Goal: Communication & Community: Answer question/provide support

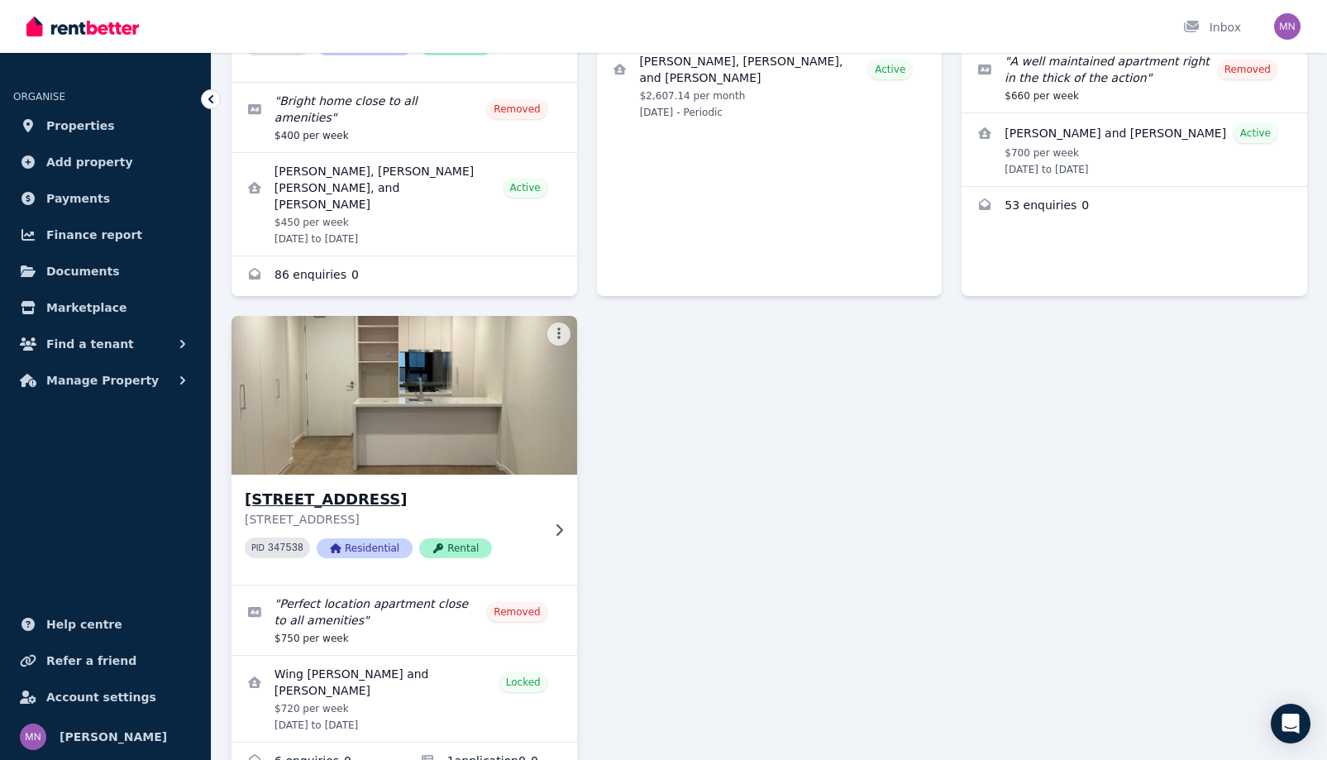
scroll to position [571, 0]
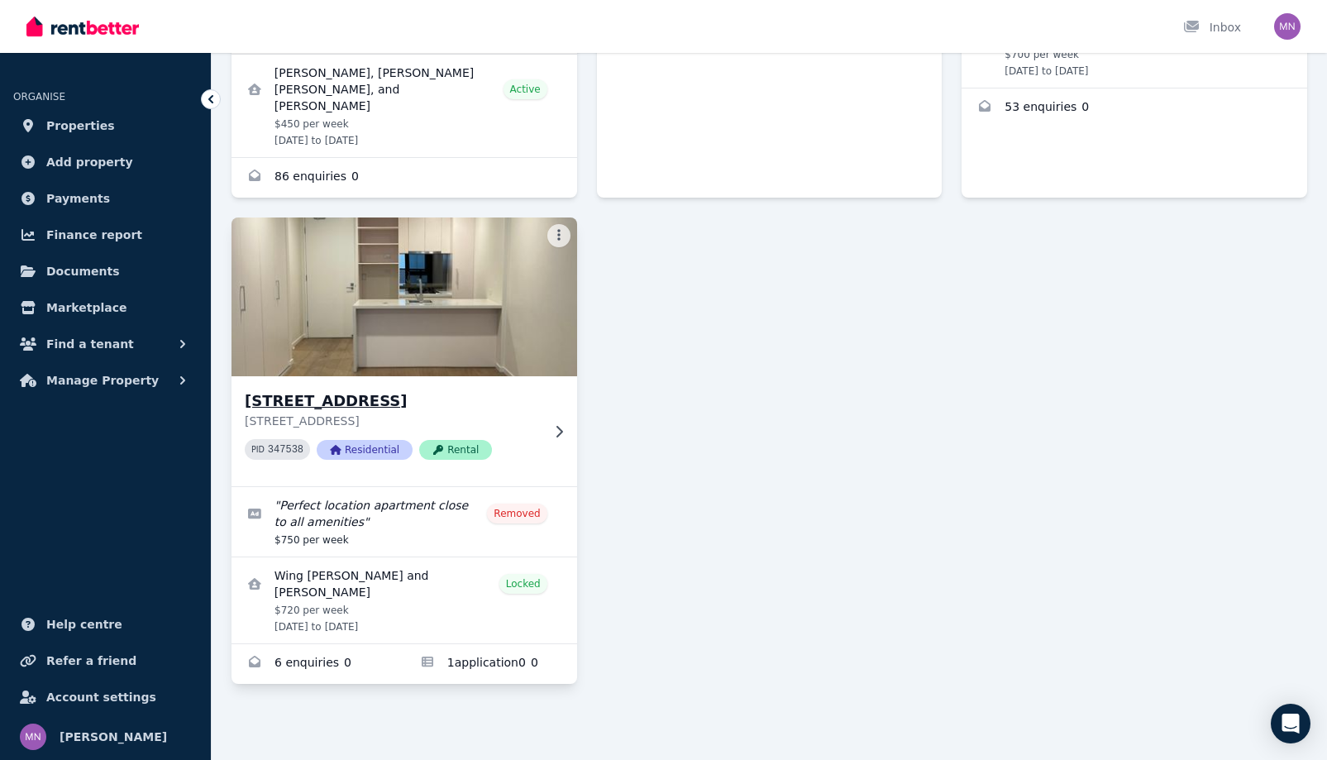
click at [486, 380] on img at bounding box center [404, 296] width 363 height 167
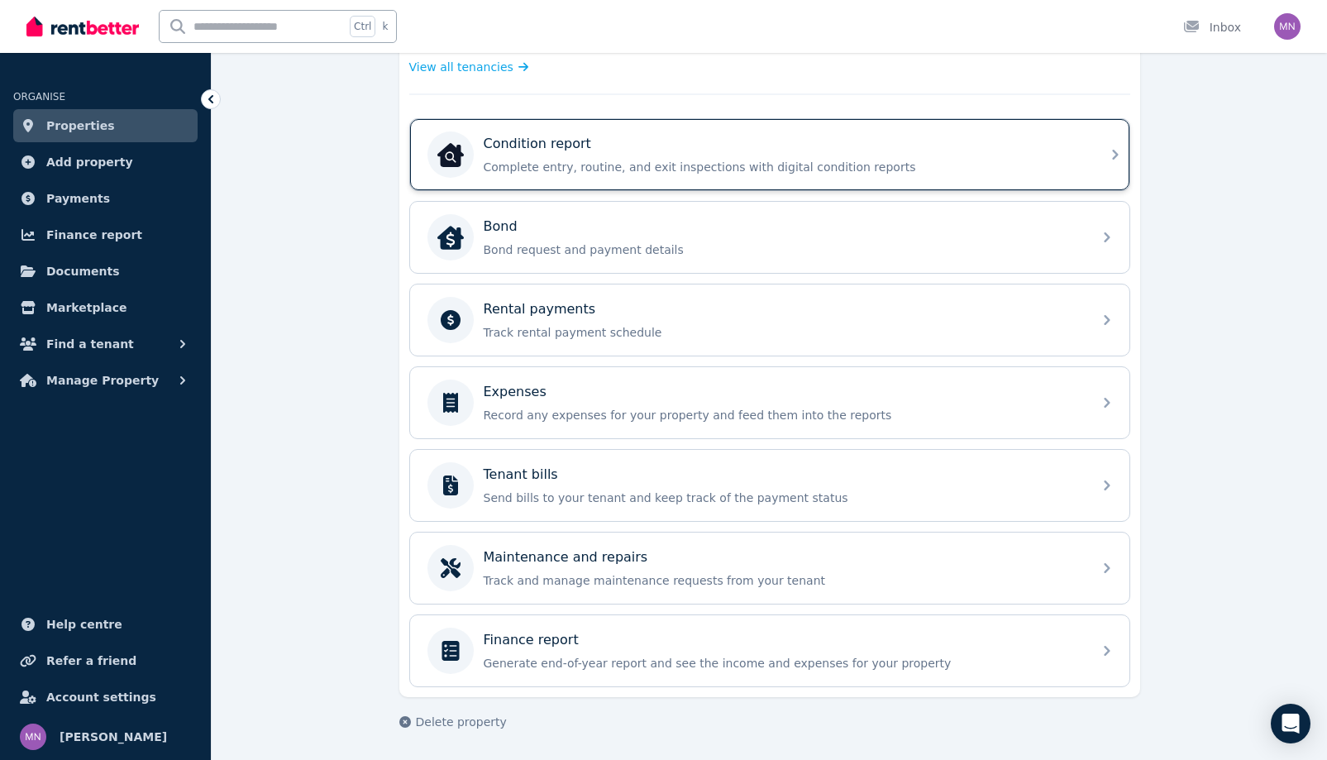
scroll to position [781, 0]
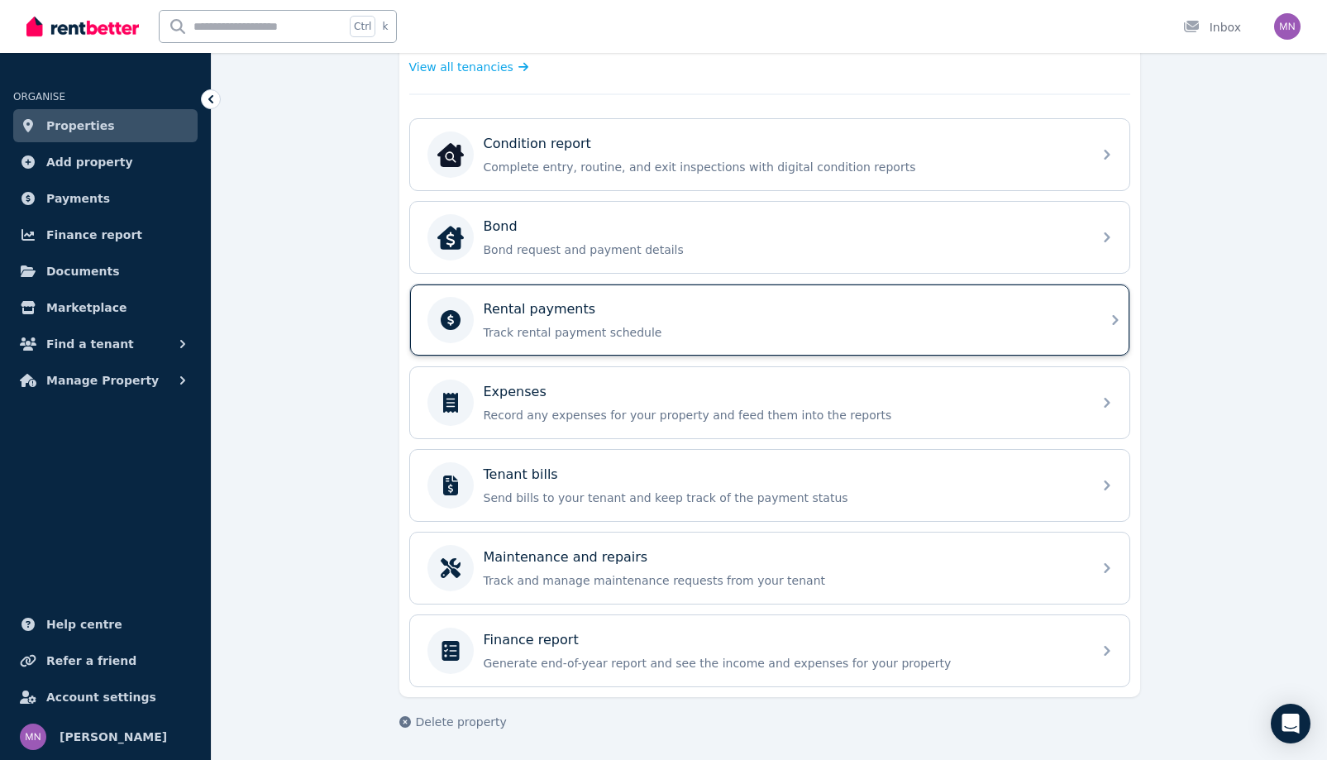
click at [886, 319] on div "Rental payments" at bounding box center [783, 309] width 599 height 20
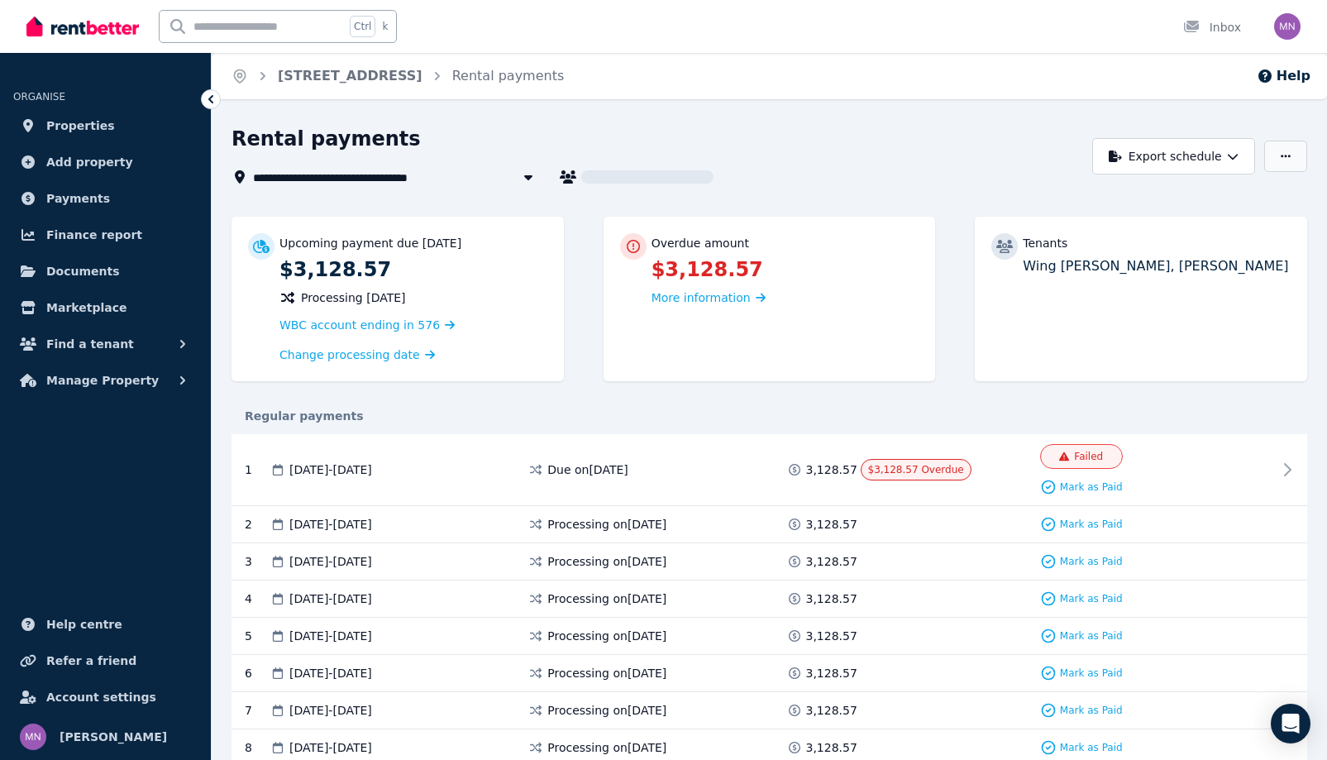
click at [1264, 172] on button "button" at bounding box center [1285, 156] width 43 height 31
click at [1093, 463] on span "Failed" at bounding box center [1088, 456] width 29 height 13
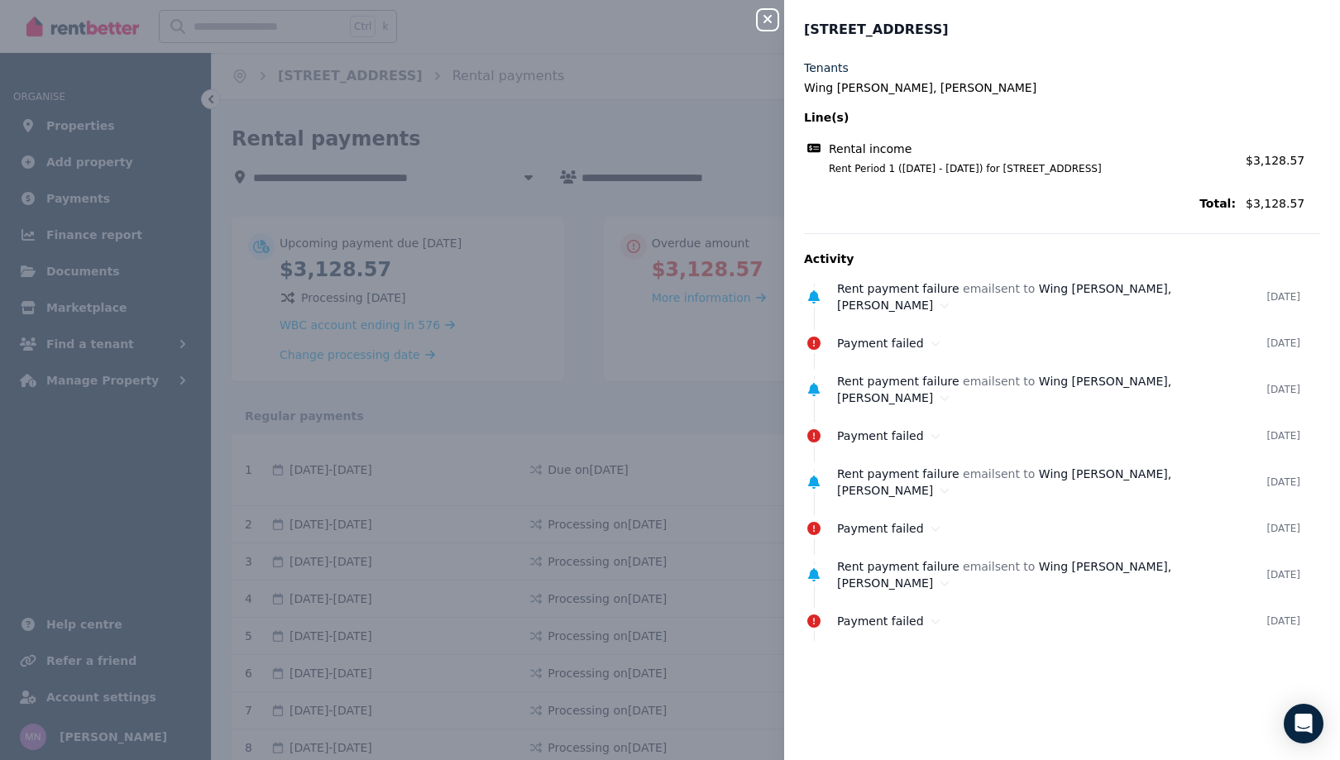
click at [757, 22] on icon "button" at bounding box center [767, 18] width 20 height 13
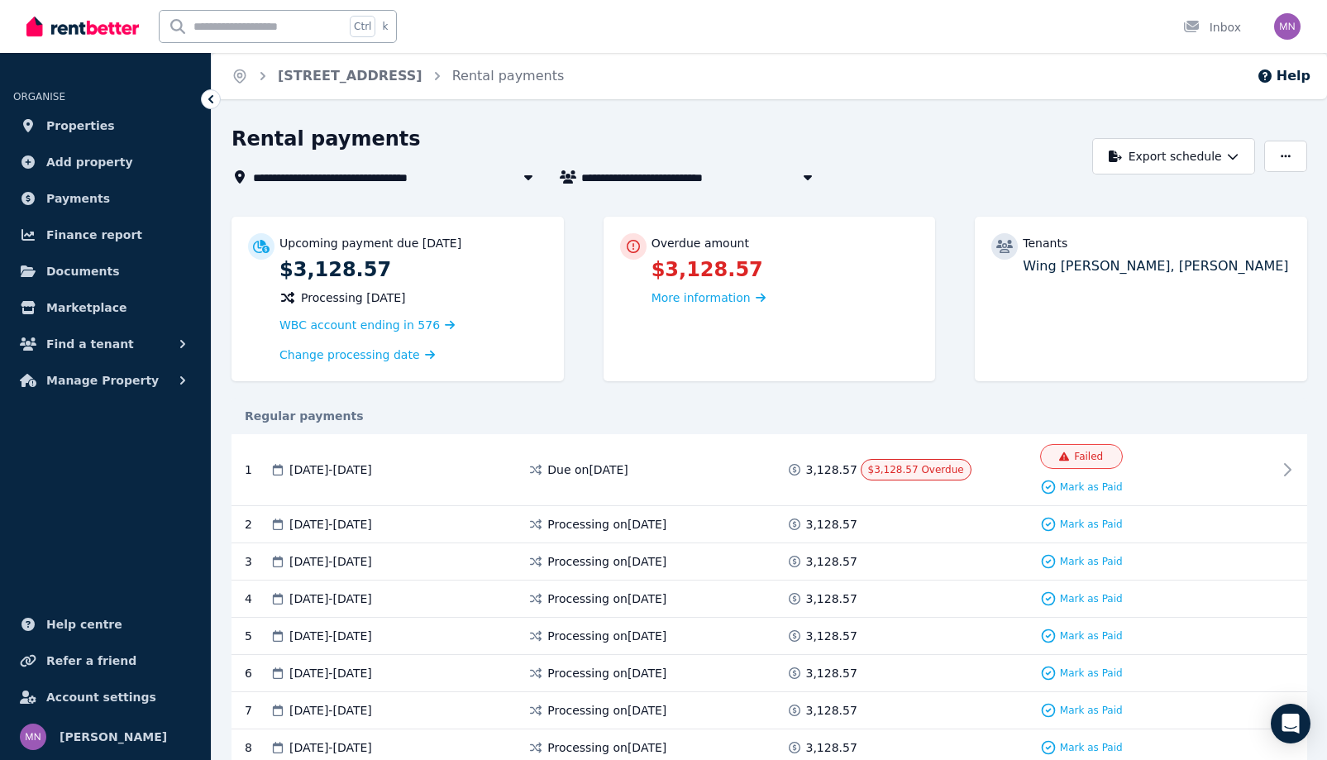
click at [219, 107] on icon at bounding box center [211, 99] width 17 height 17
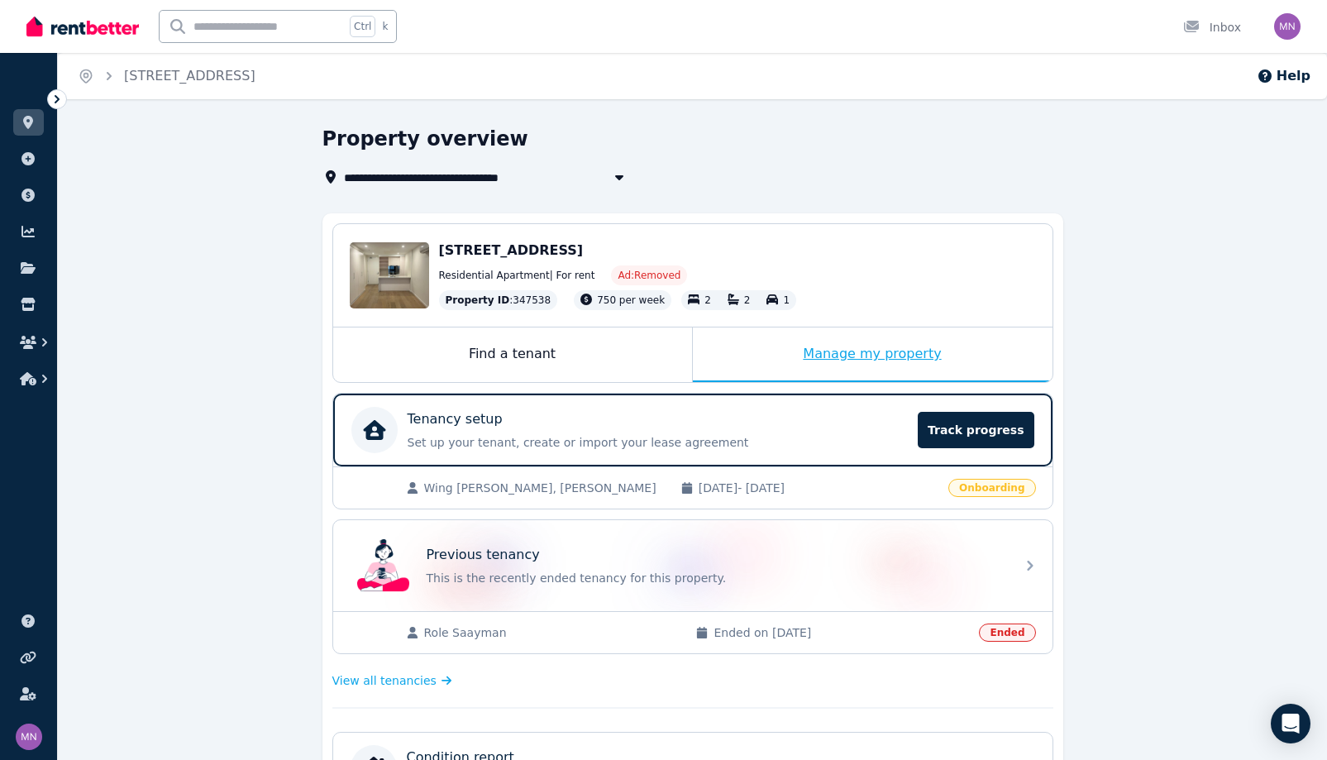
click at [955, 382] on div "Manage my property" at bounding box center [873, 354] width 360 height 55
click at [945, 382] on div "Manage my property" at bounding box center [873, 354] width 360 height 55
click at [958, 382] on div "Manage my property" at bounding box center [873, 354] width 360 height 55
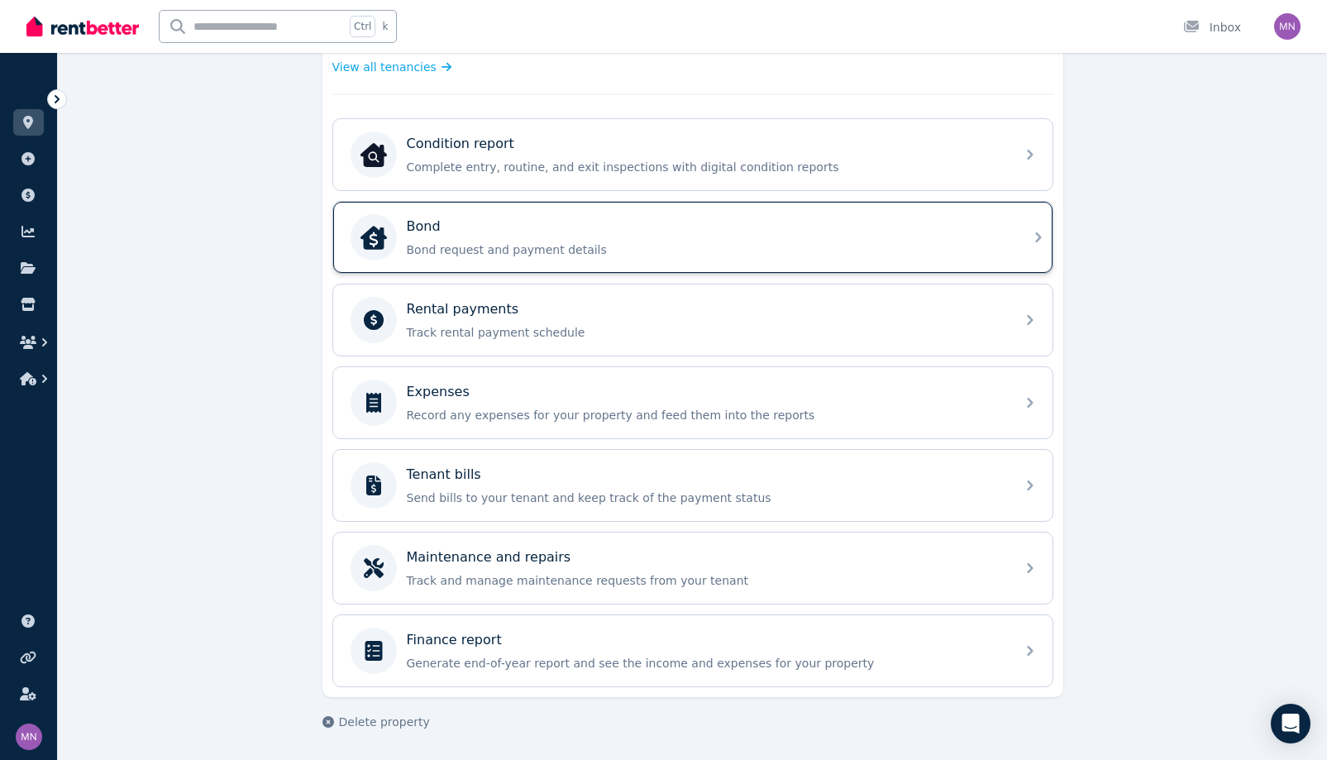
scroll to position [662, 0]
click at [970, 258] on p "Bond request and payment details" at bounding box center [706, 249] width 599 height 17
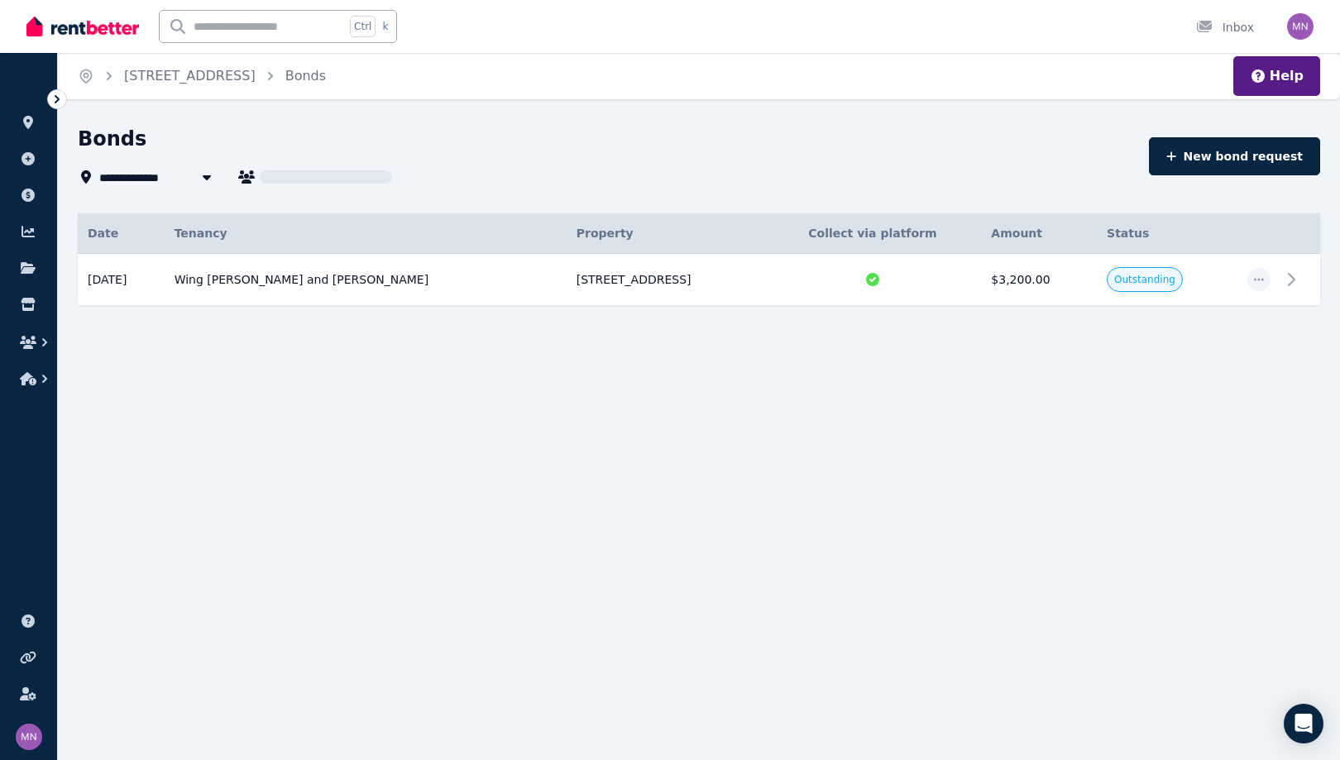
type input "**********"
click at [1252, 285] on icon "button" at bounding box center [1258, 280] width 13 height 12
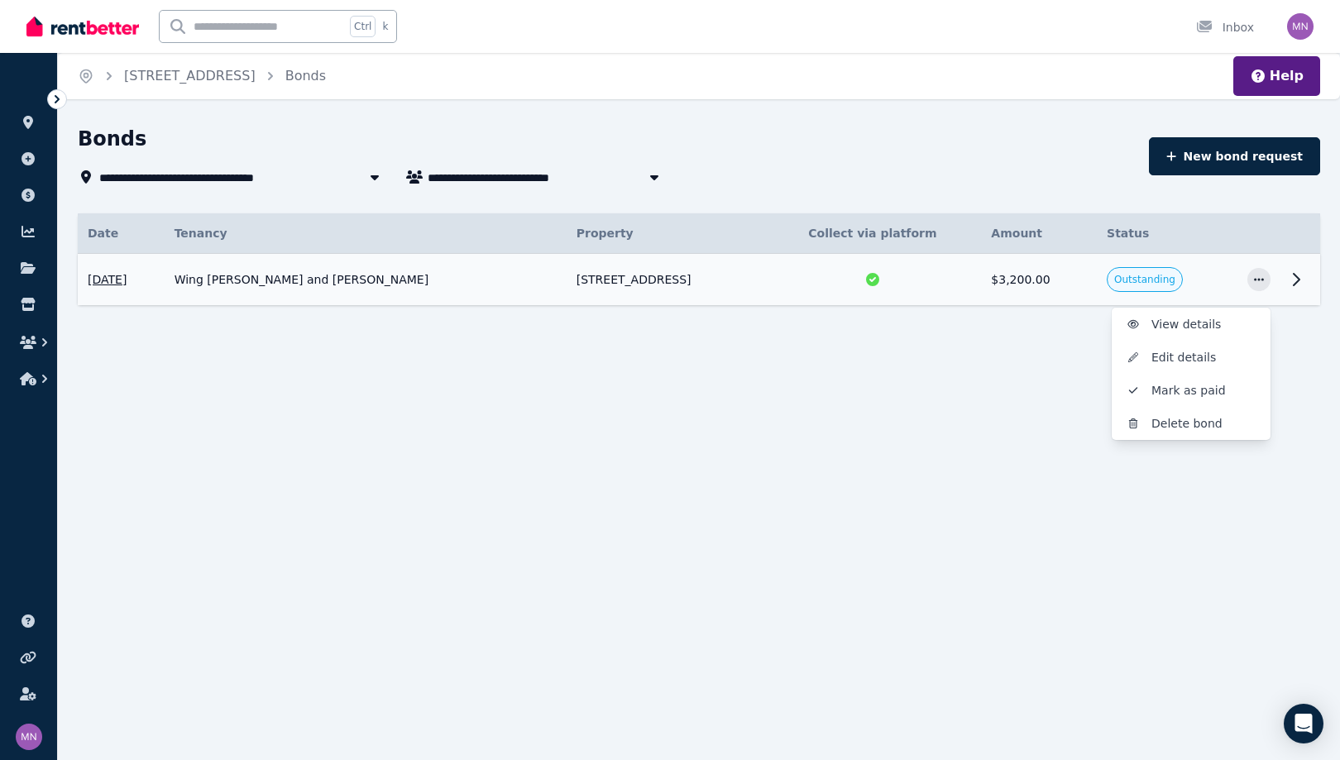
click at [1286, 289] on icon at bounding box center [1296, 280] width 20 height 20
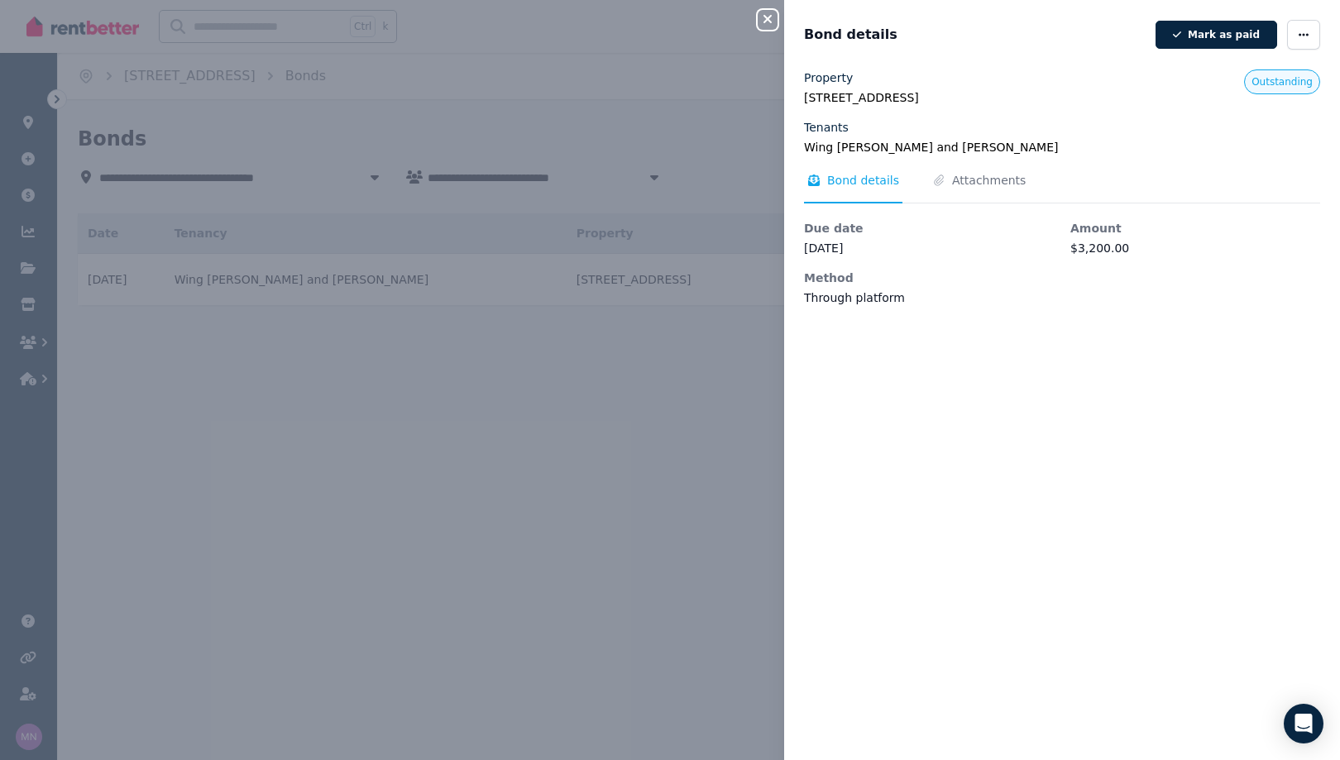
click at [763, 23] on icon "button" at bounding box center [767, 19] width 8 height 8
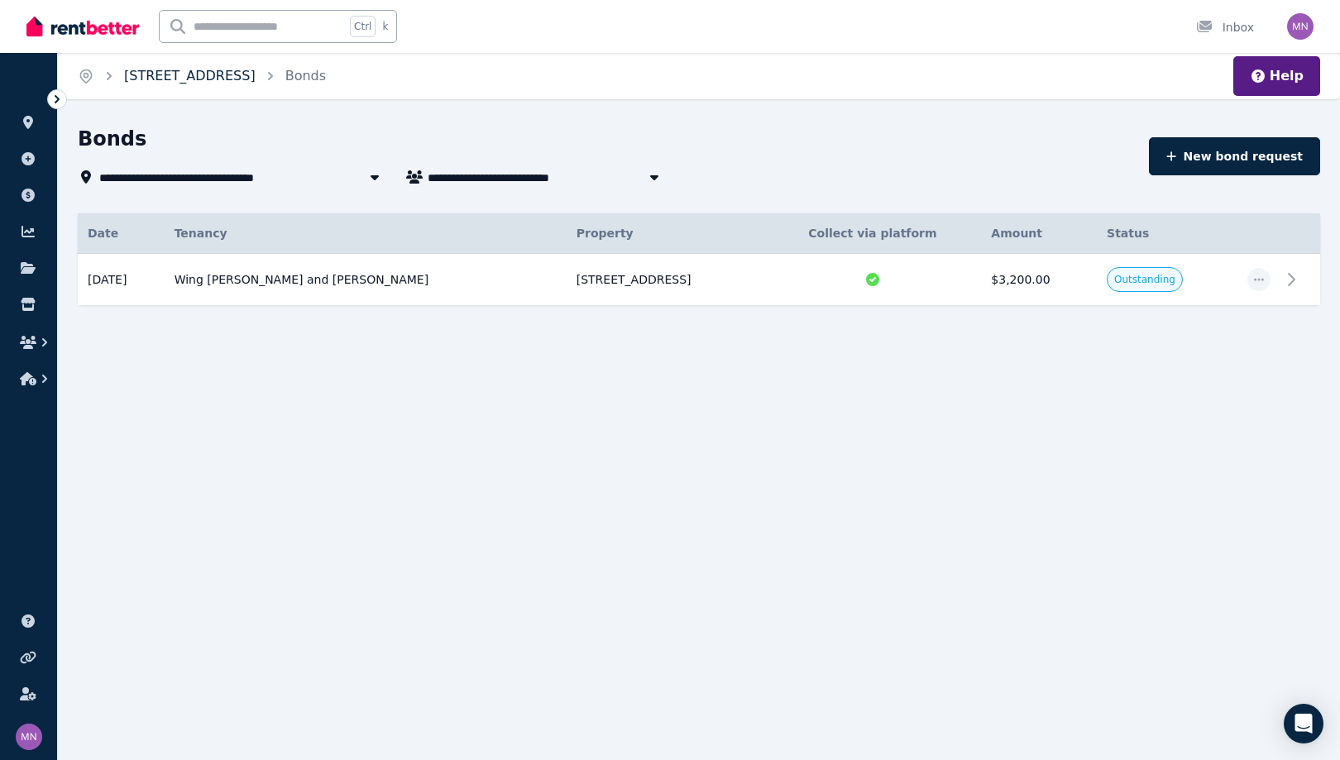
click at [168, 84] on link "514/85 Market Street, South Melbourne" at bounding box center [189, 76] width 131 height 16
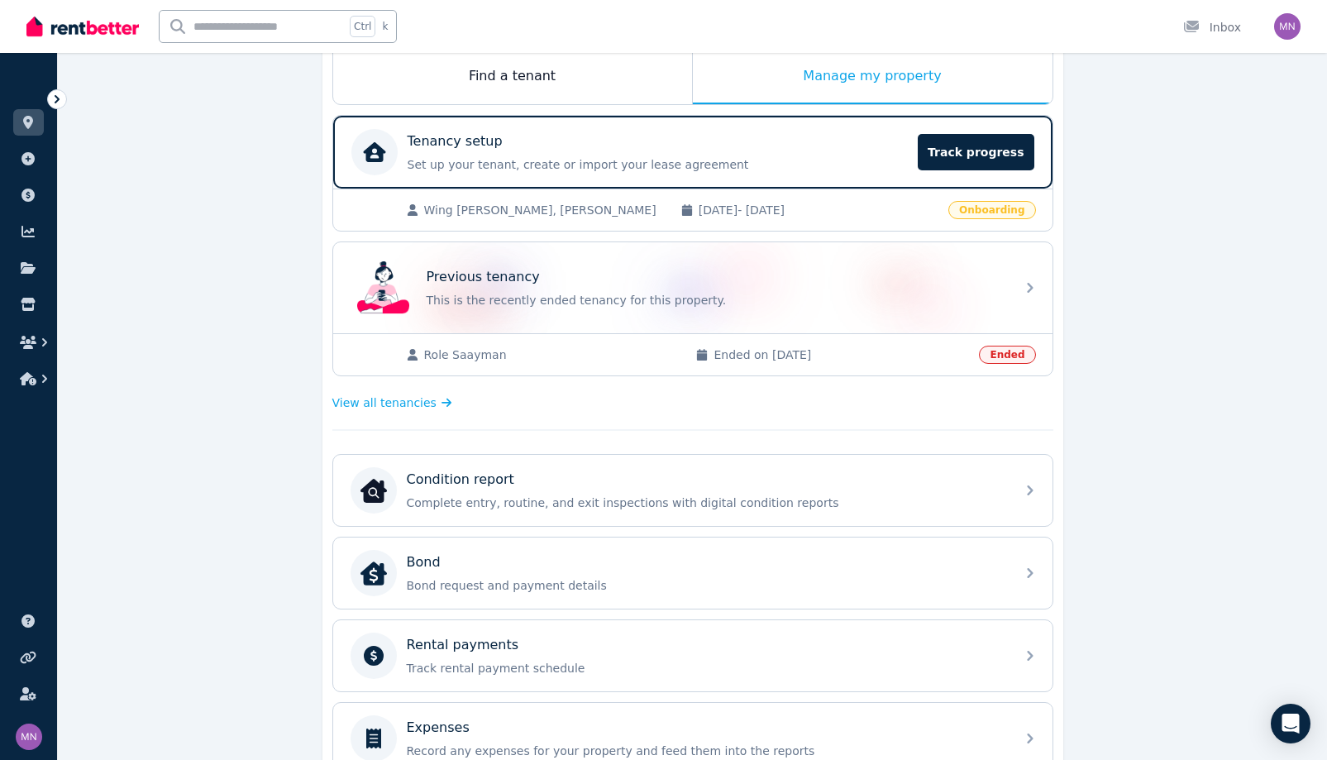
scroll to position [331, 0]
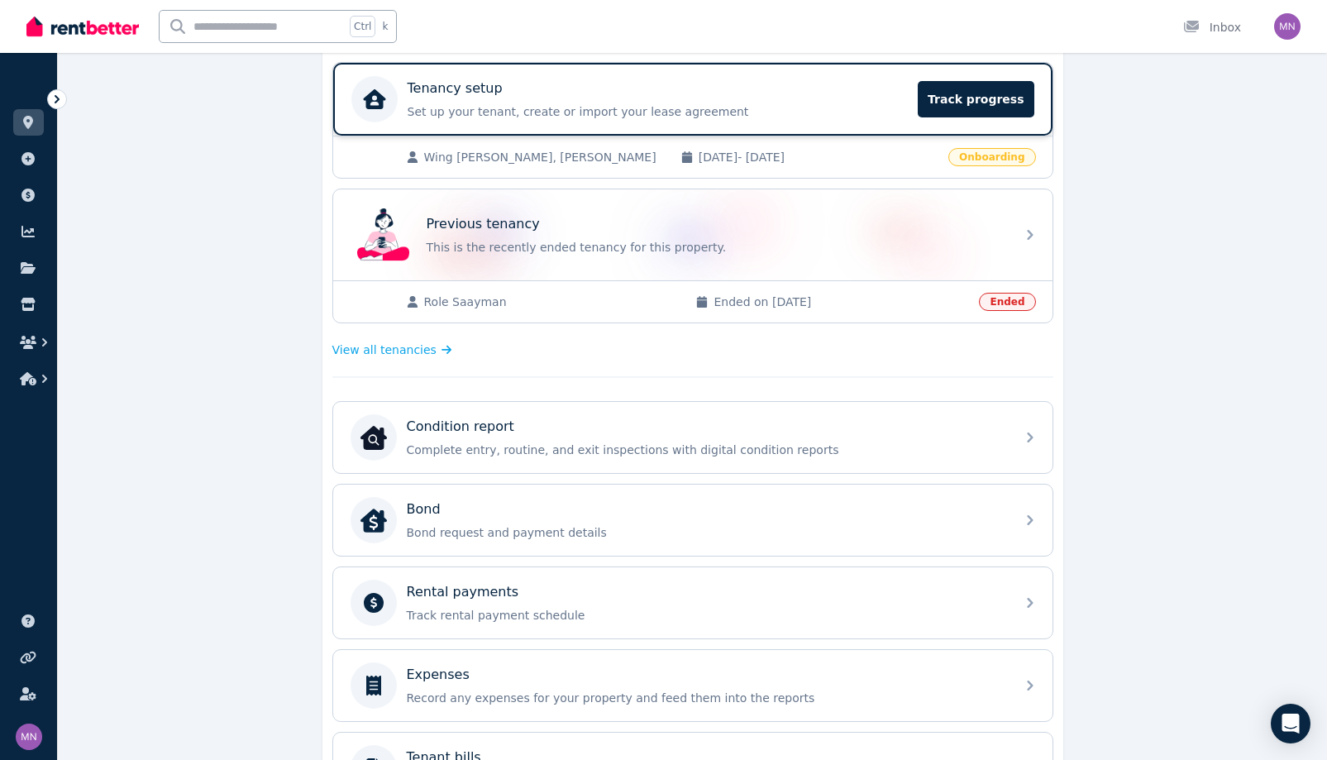
click at [834, 120] on div "Tenancy setup Set up your tenant, create or import your lease agreement Track p…" at bounding box center [658, 99] width 501 height 41
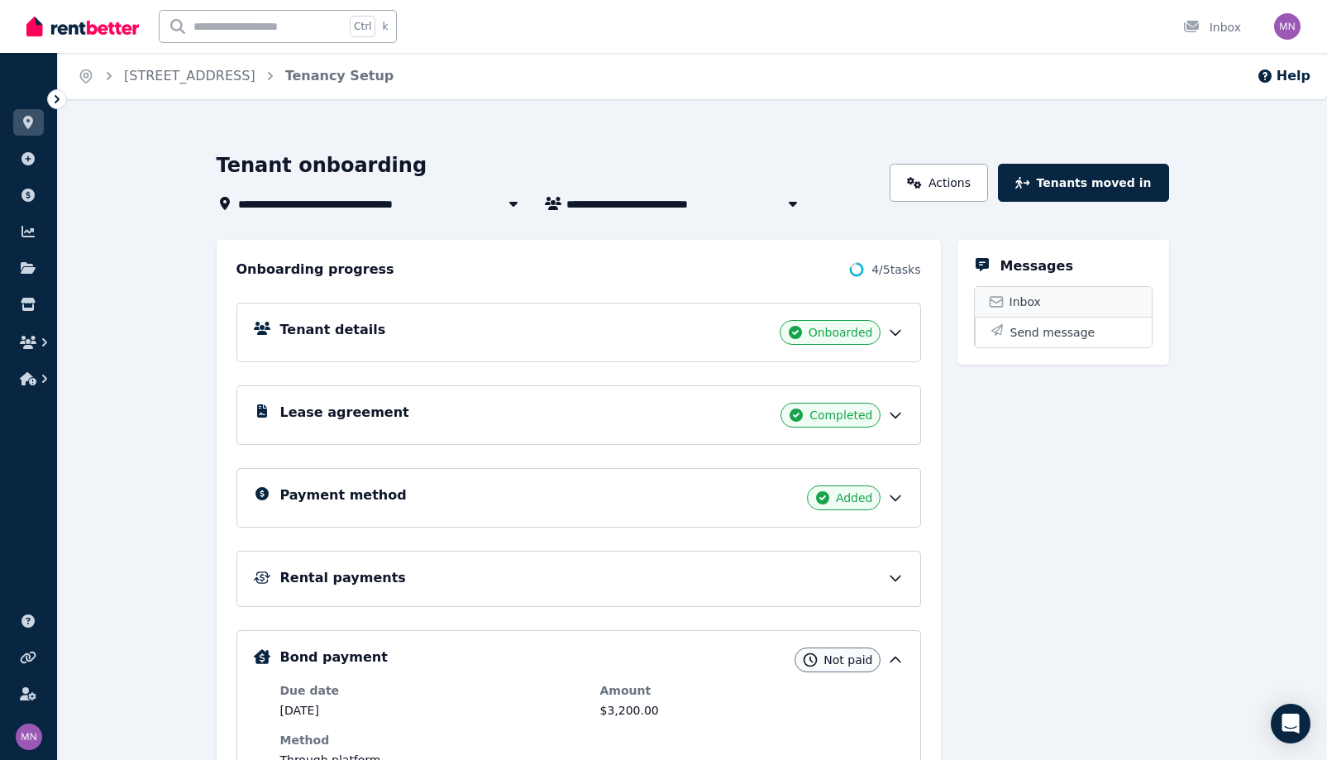
click at [1140, 317] on link "Inbox" at bounding box center [1063, 302] width 177 height 30
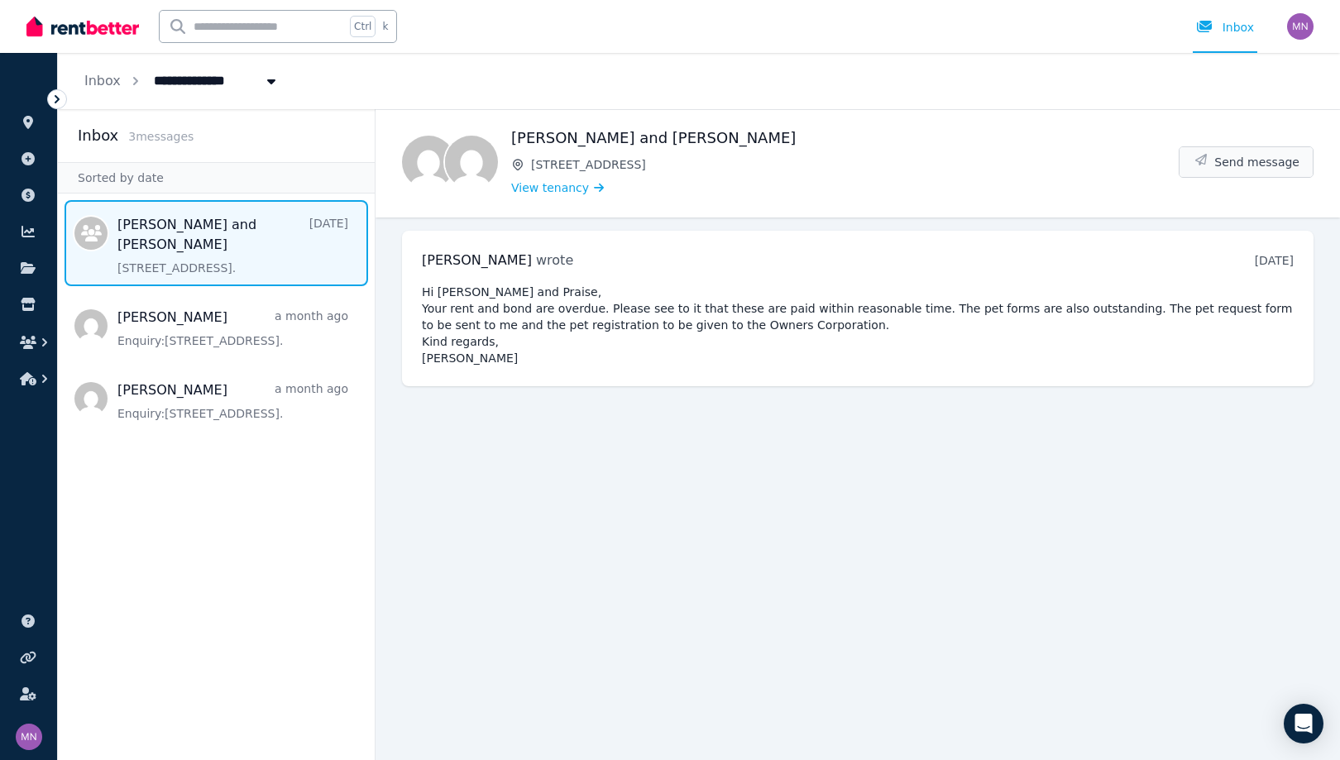
click at [1264, 170] on span "Send message" at bounding box center [1256, 162] width 85 height 17
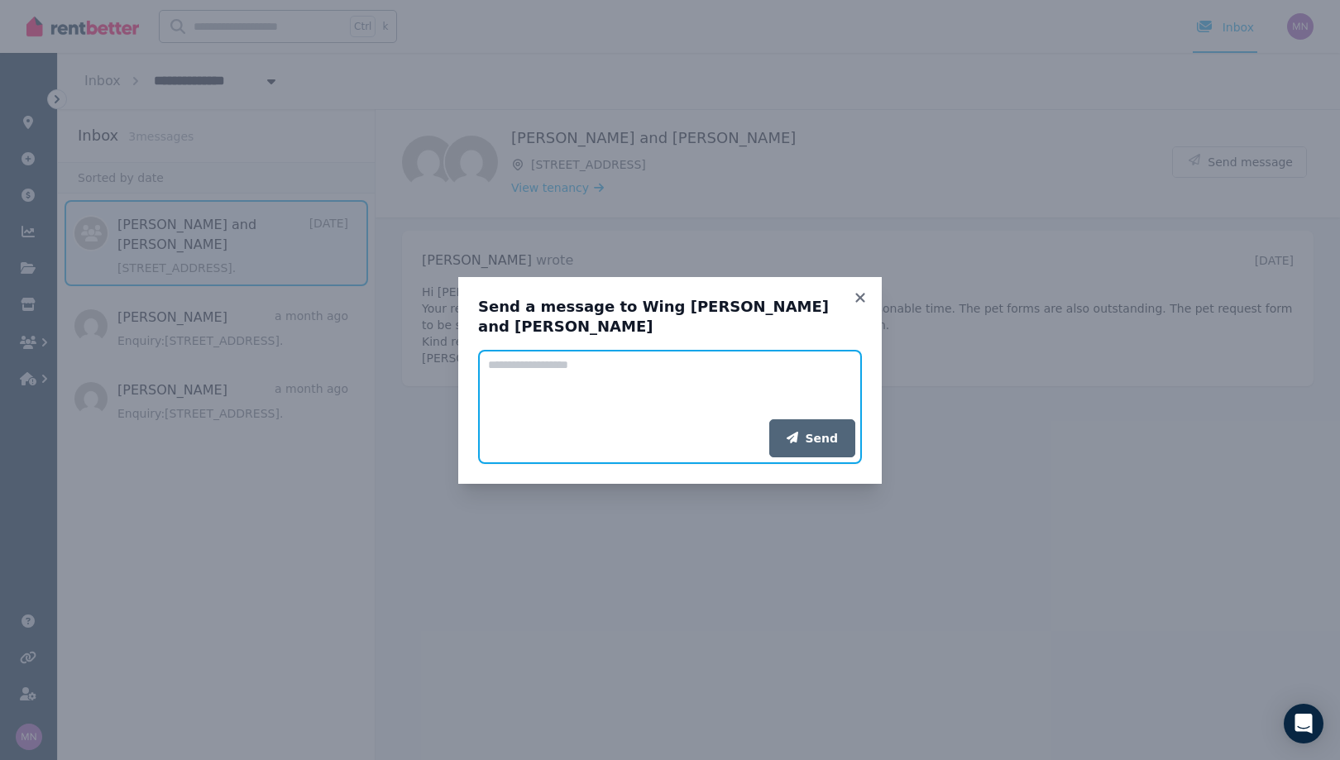
click at [492, 350] on textarea "Add your message" at bounding box center [670, 384] width 384 height 69
paste textarea "**********"
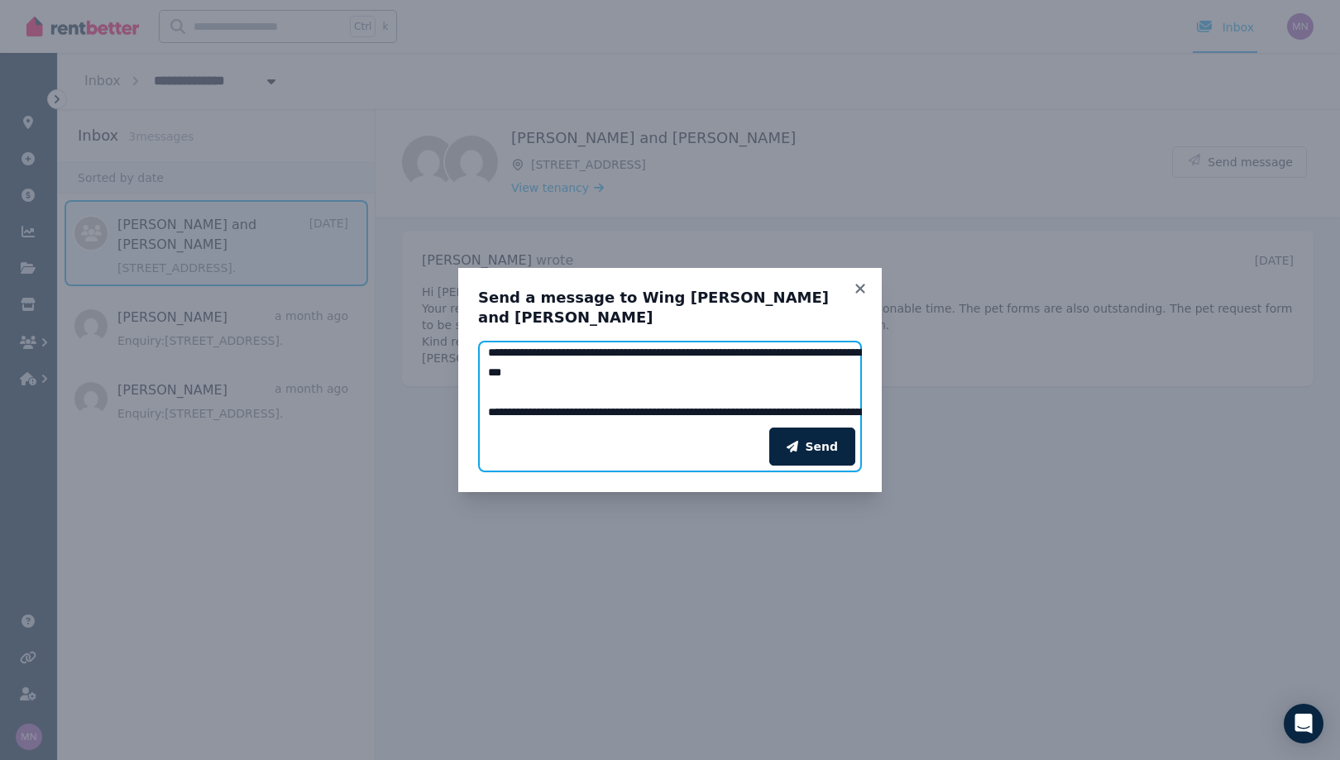
scroll to position [83, 0]
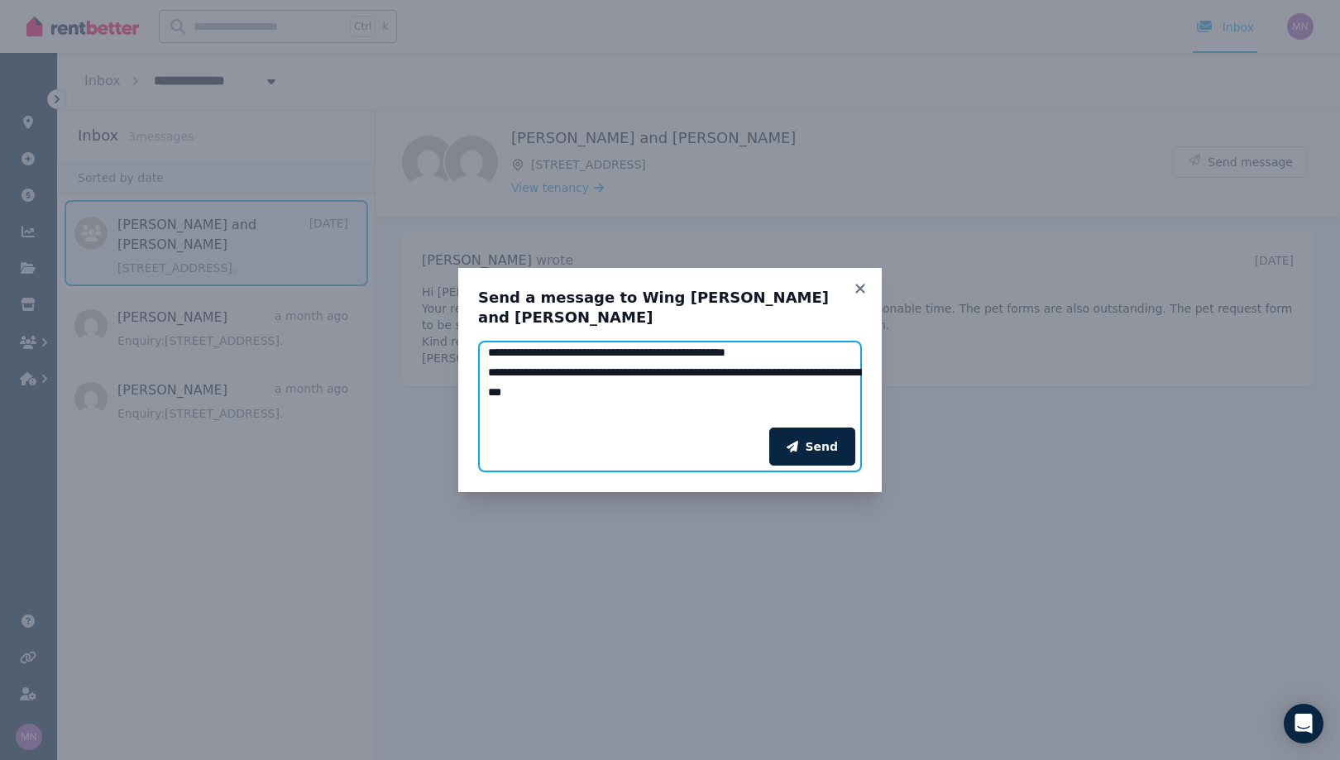
click at [478, 407] on textarea "**********" at bounding box center [718, 384] width 480 height 87
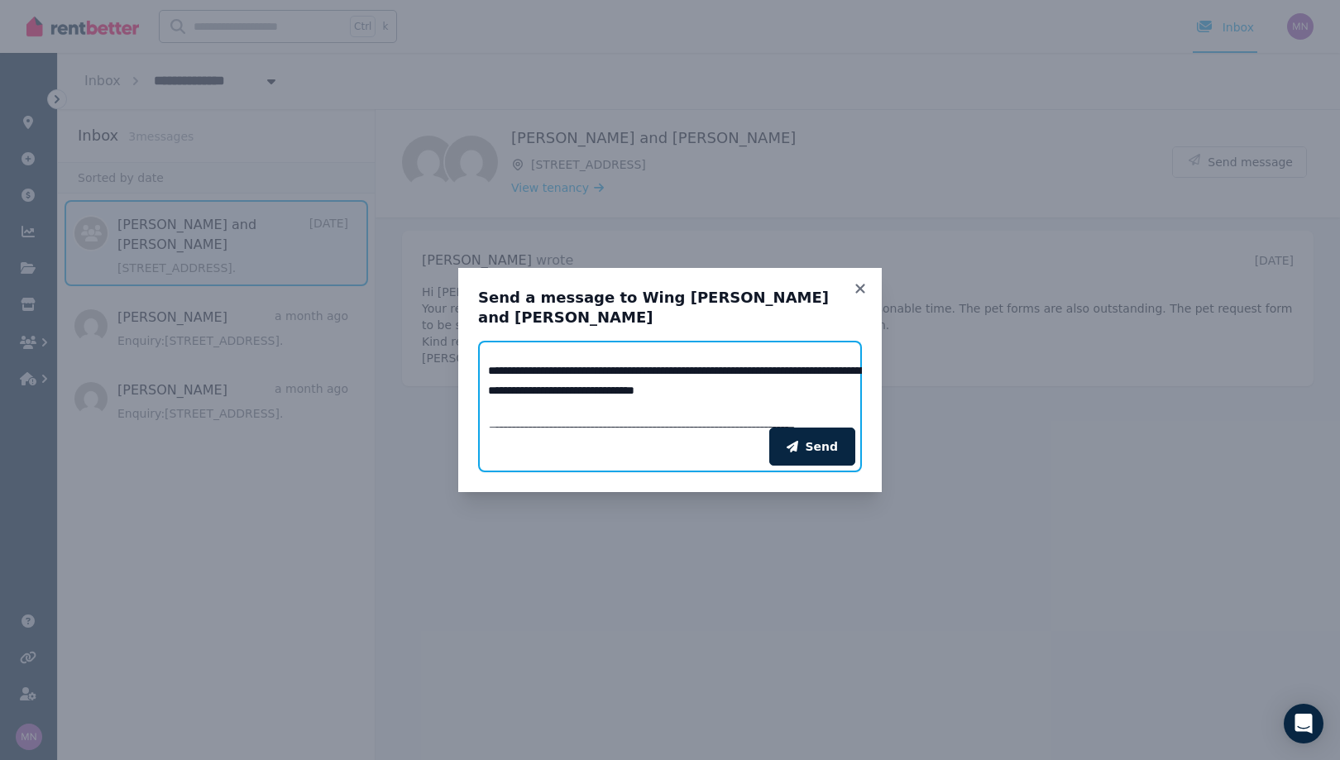
scroll to position [131, 0]
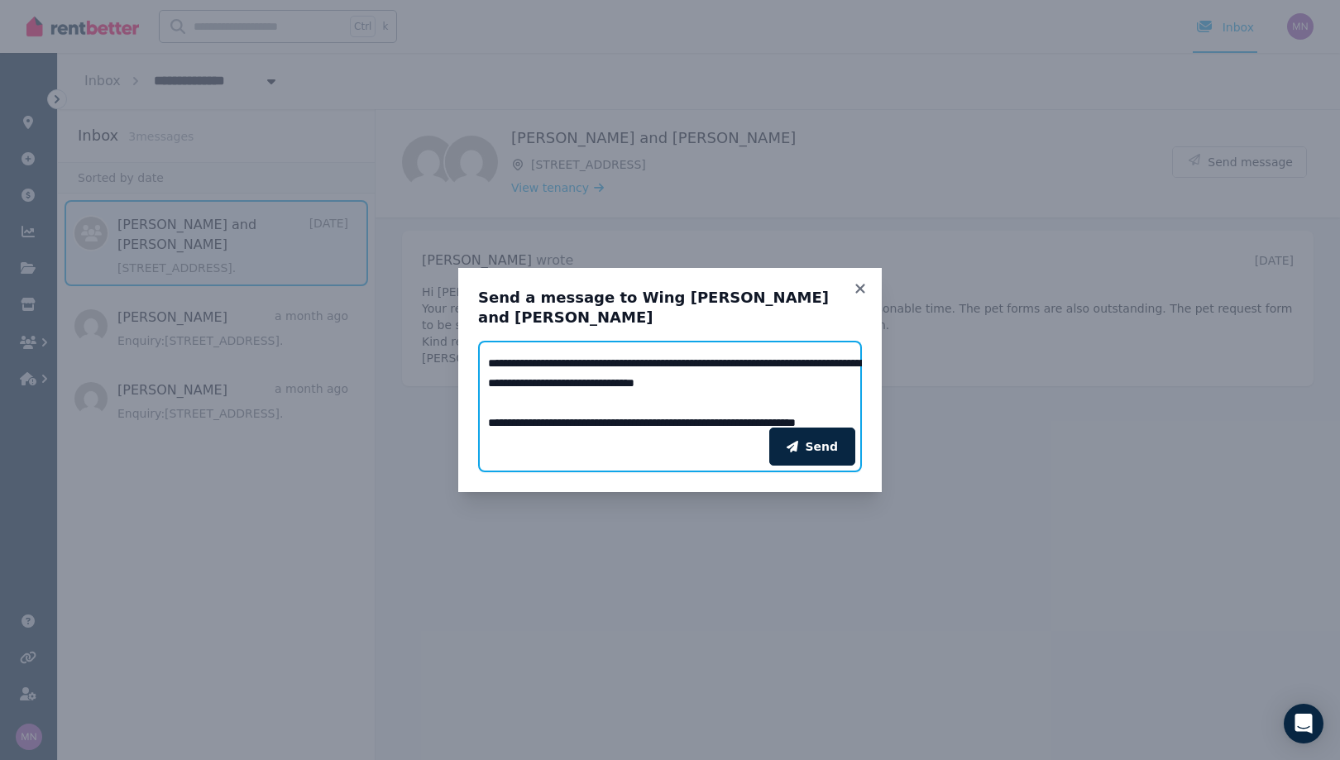
type textarea "**********"
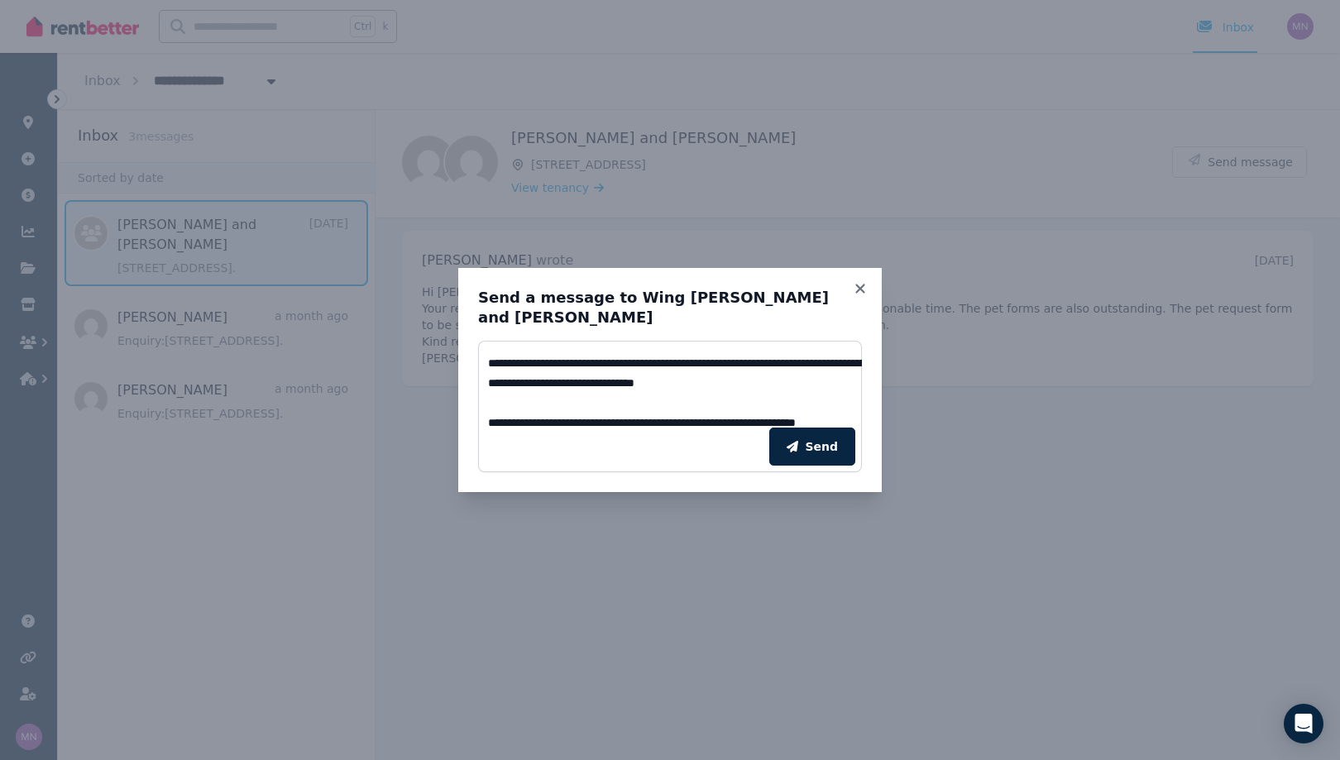
click at [862, 421] on div "Send" at bounding box center [670, 446] width 384 height 51
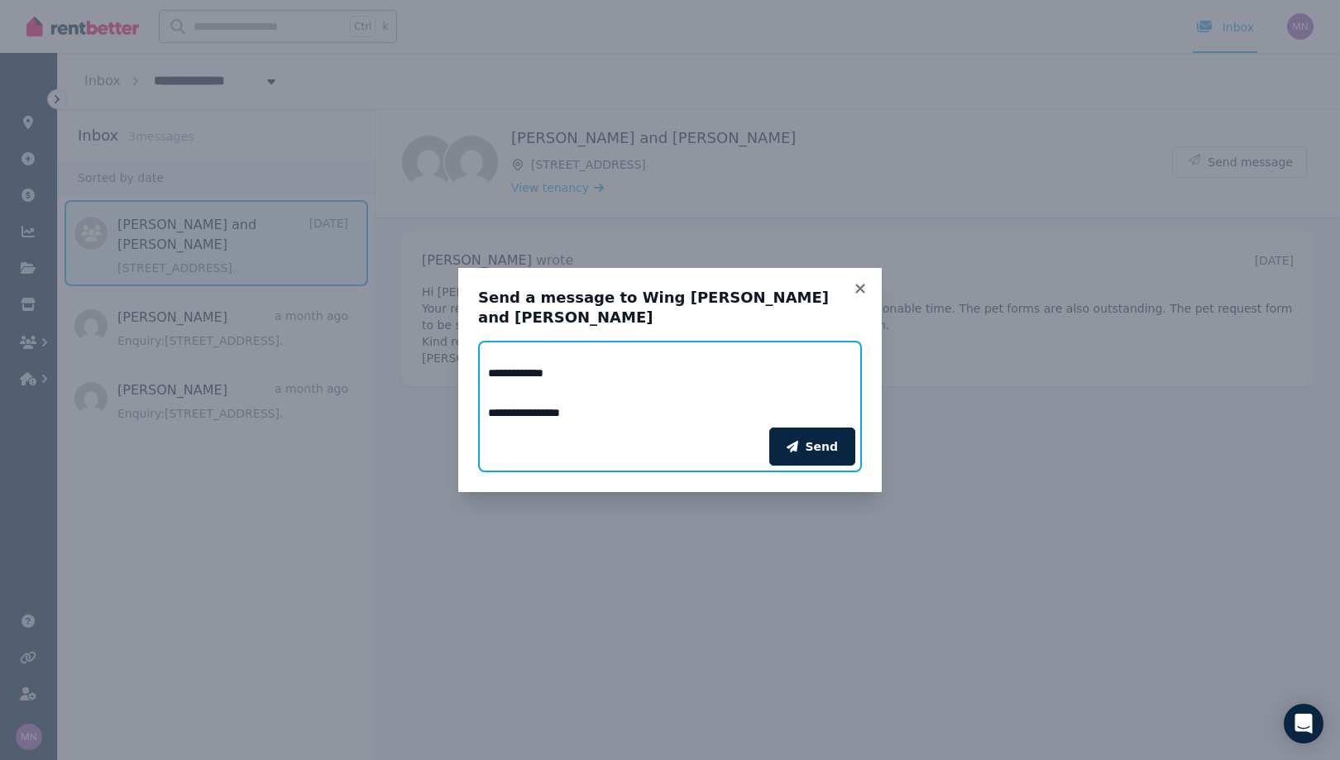
scroll to position [491, 0]
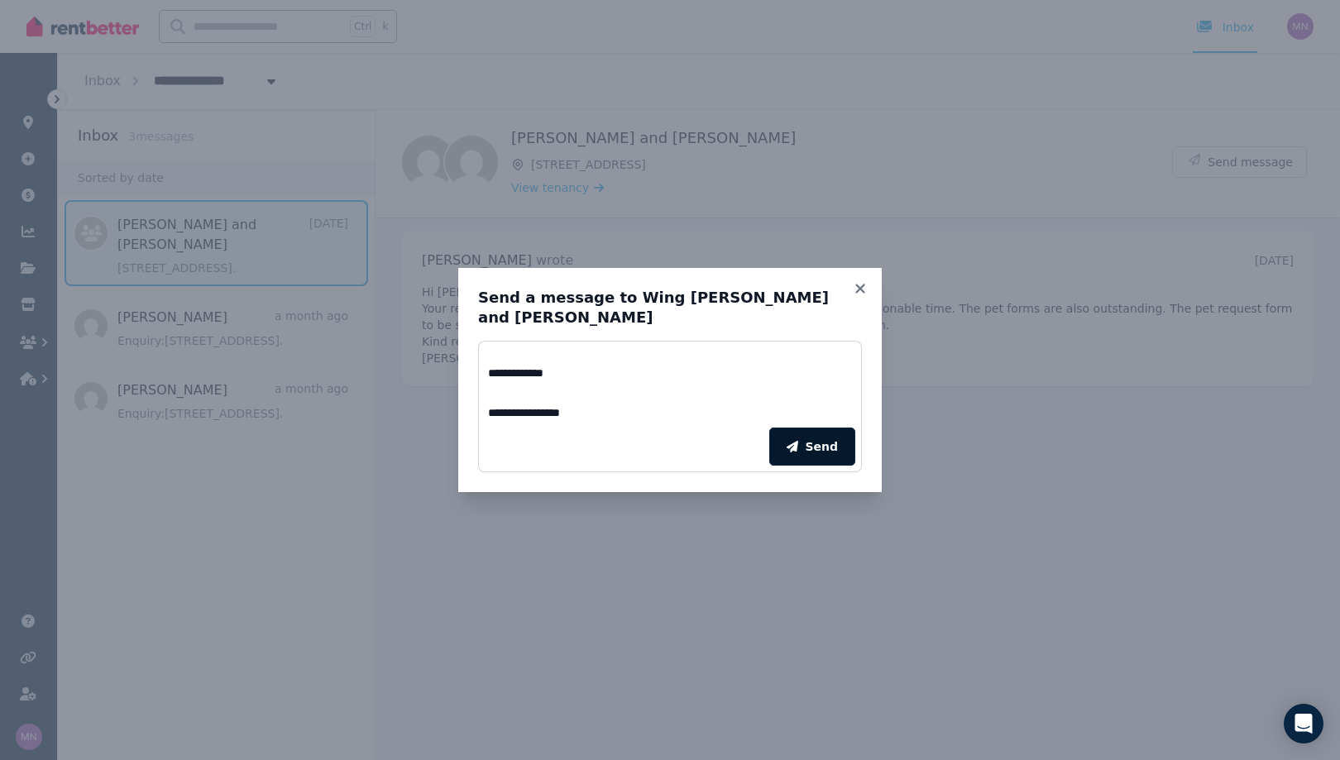
click at [855, 437] on button "Send" at bounding box center [812, 447] width 86 height 38
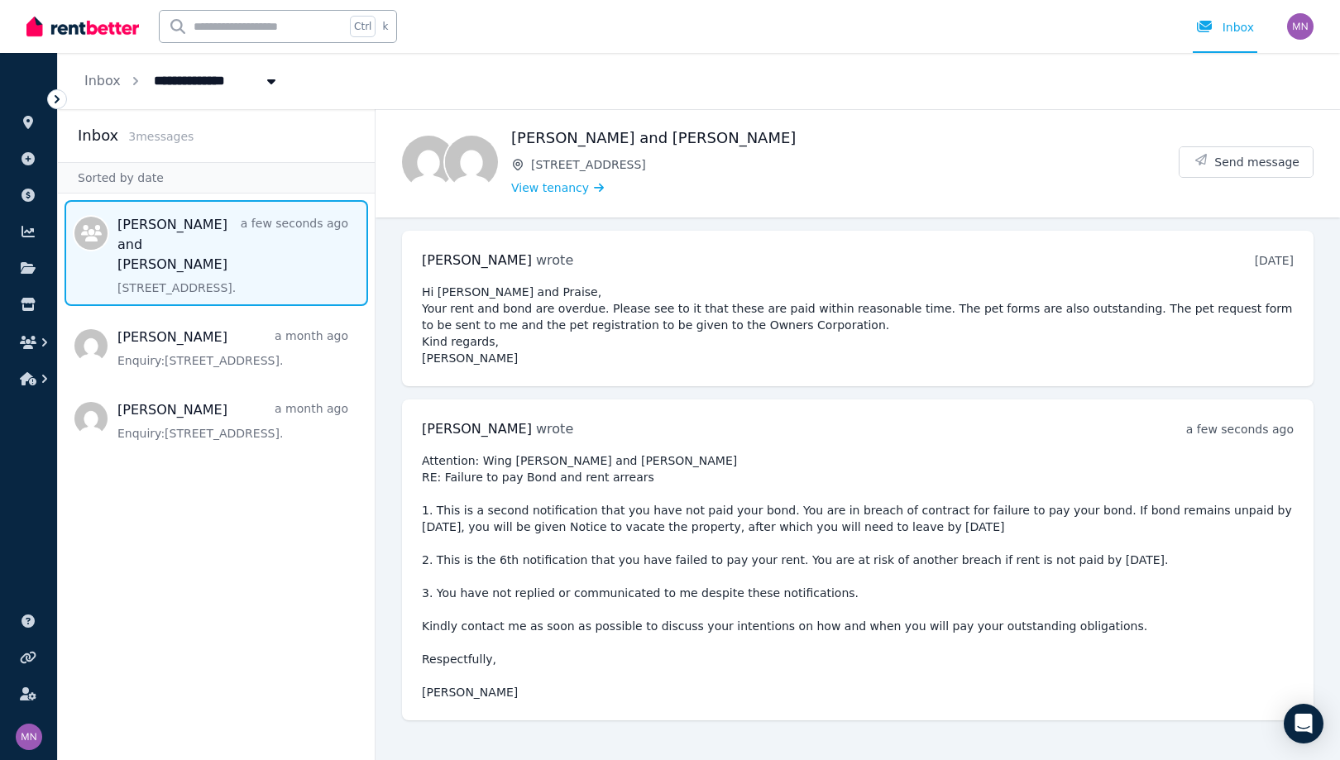
scroll to position [217, 0]
click at [1287, 32] on img "button" at bounding box center [1300, 26] width 26 height 26
click at [1180, 233] on span "Logout" at bounding box center [1233, 218] width 159 height 30
